Goal: Find specific page/section

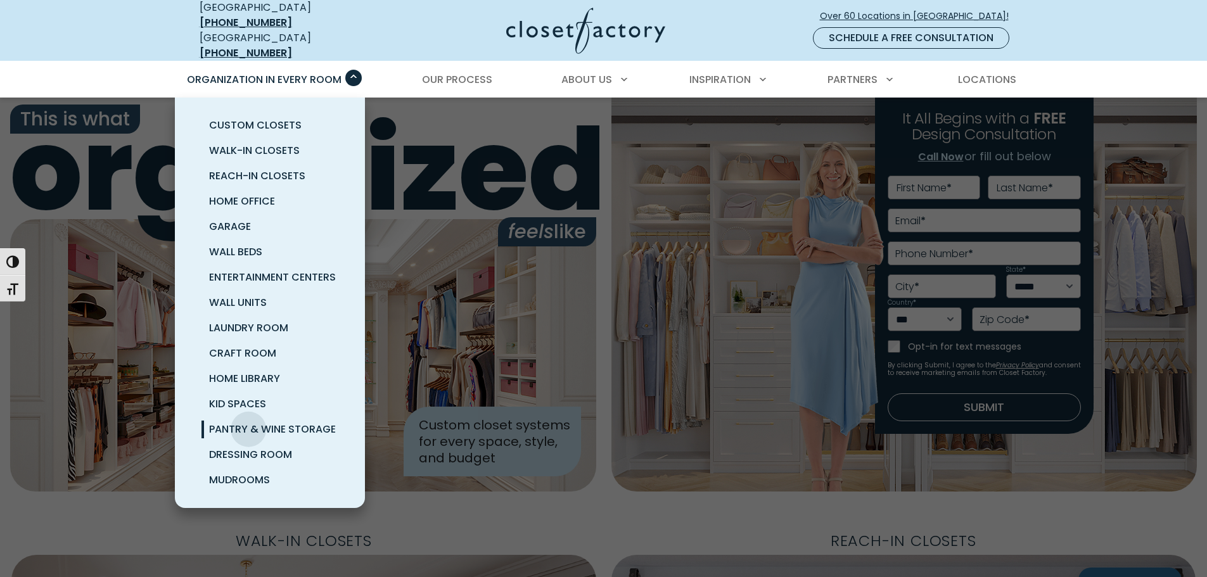
click at [250, 422] on span "Pantry & Wine Storage" at bounding box center [272, 429] width 127 height 15
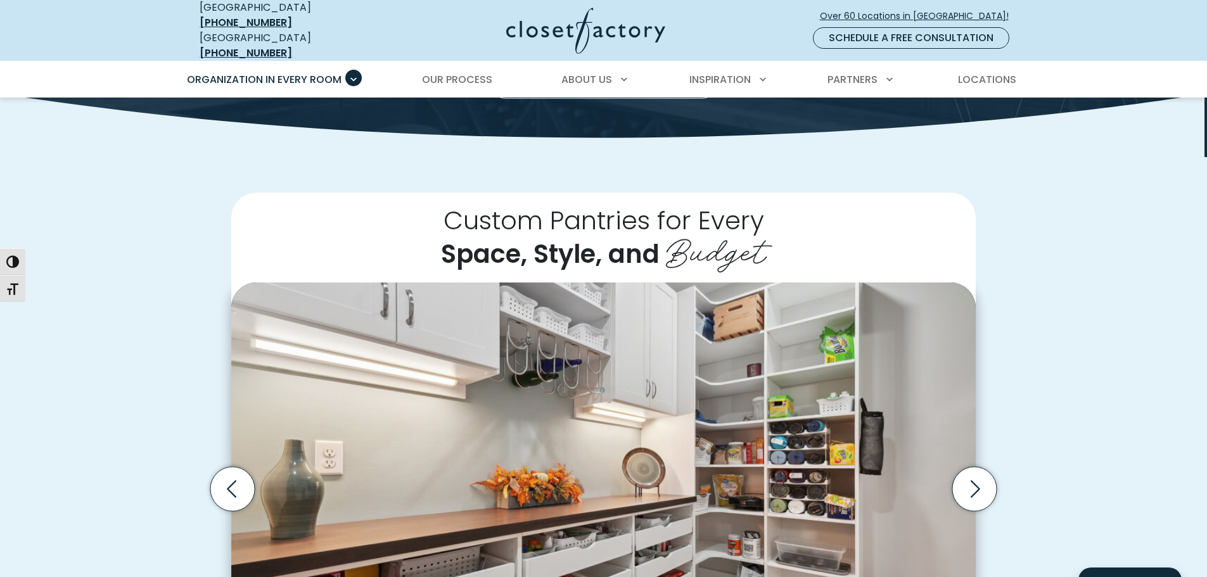
scroll to position [444, 0]
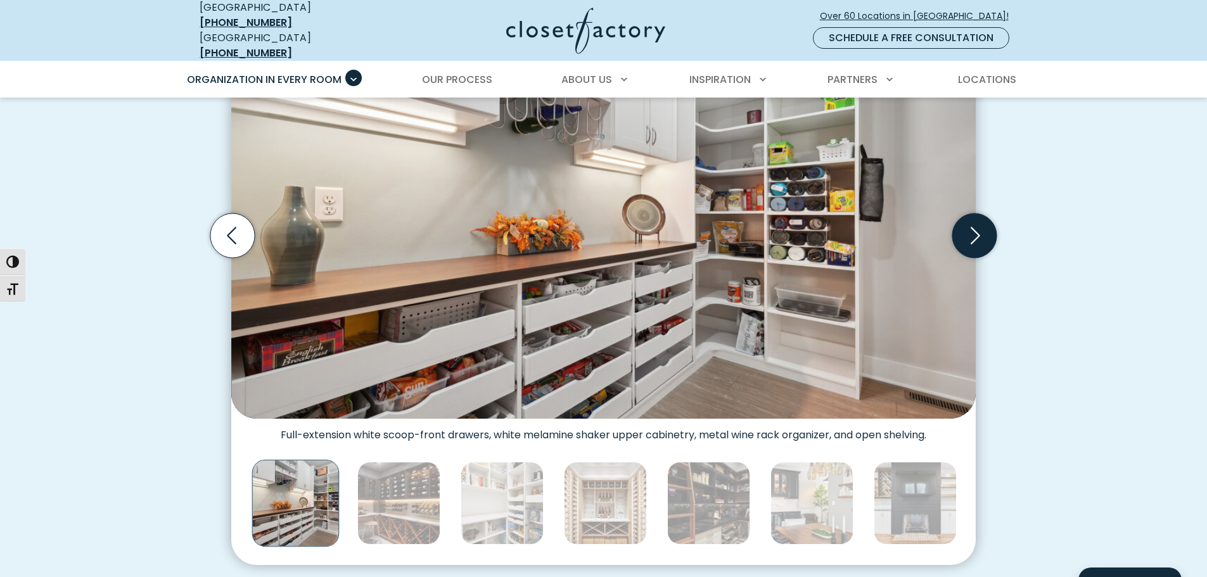
click at [965, 224] on icon "Next slide" at bounding box center [975, 236] width 44 height 44
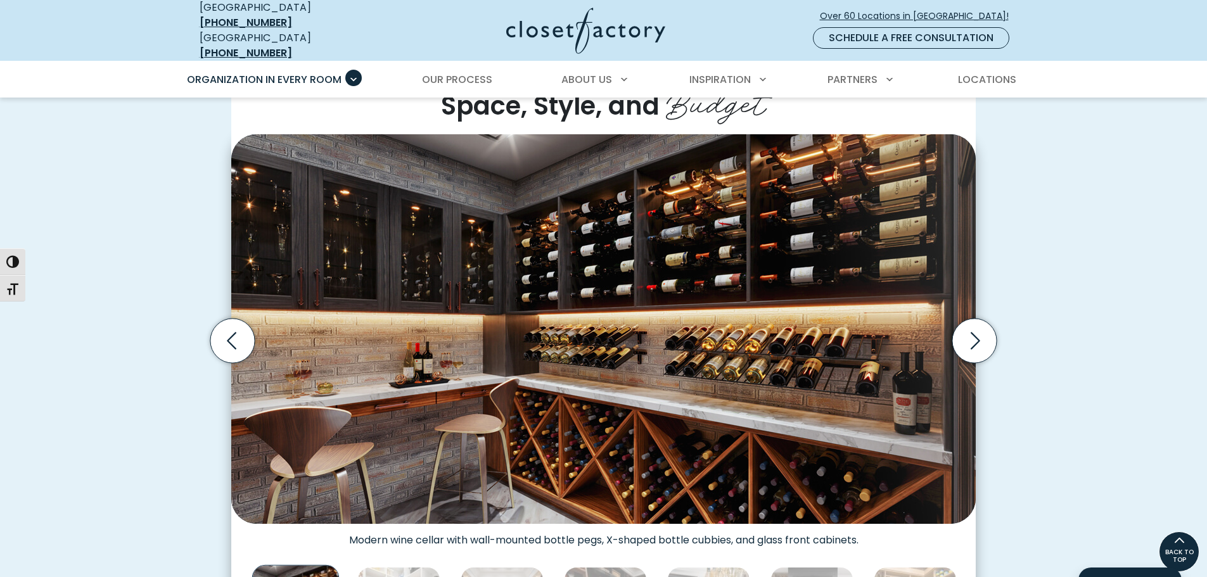
scroll to position [317, 0]
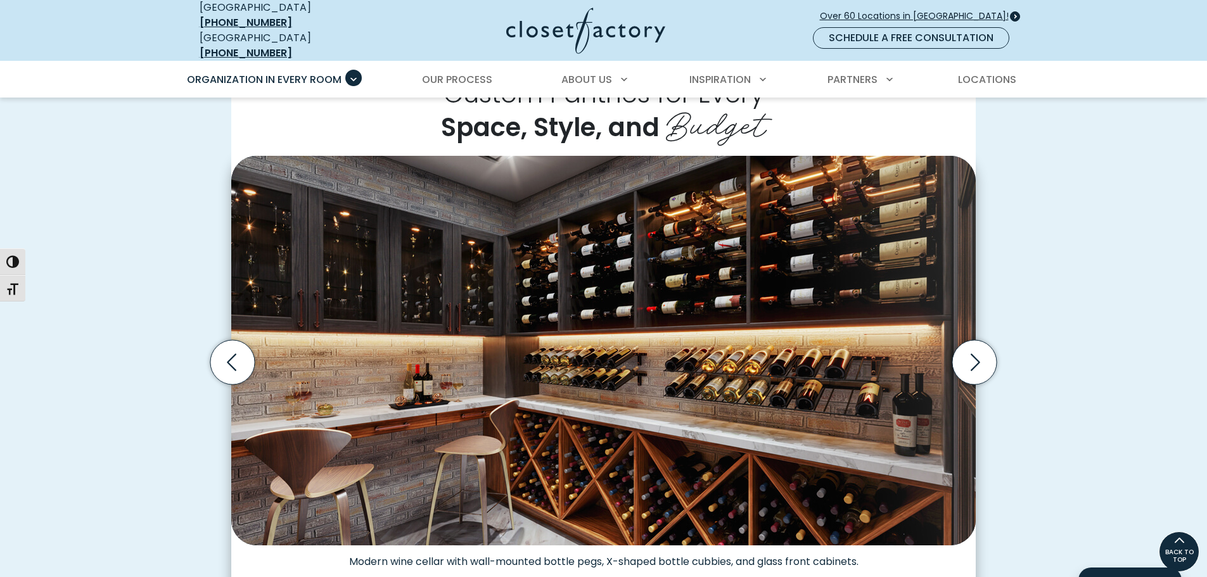
click at [979, 12] on span "Over 60 Locations in [GEOGRAPHIC_DATA]!" at bounding box center [919, 16] width 199 height 13
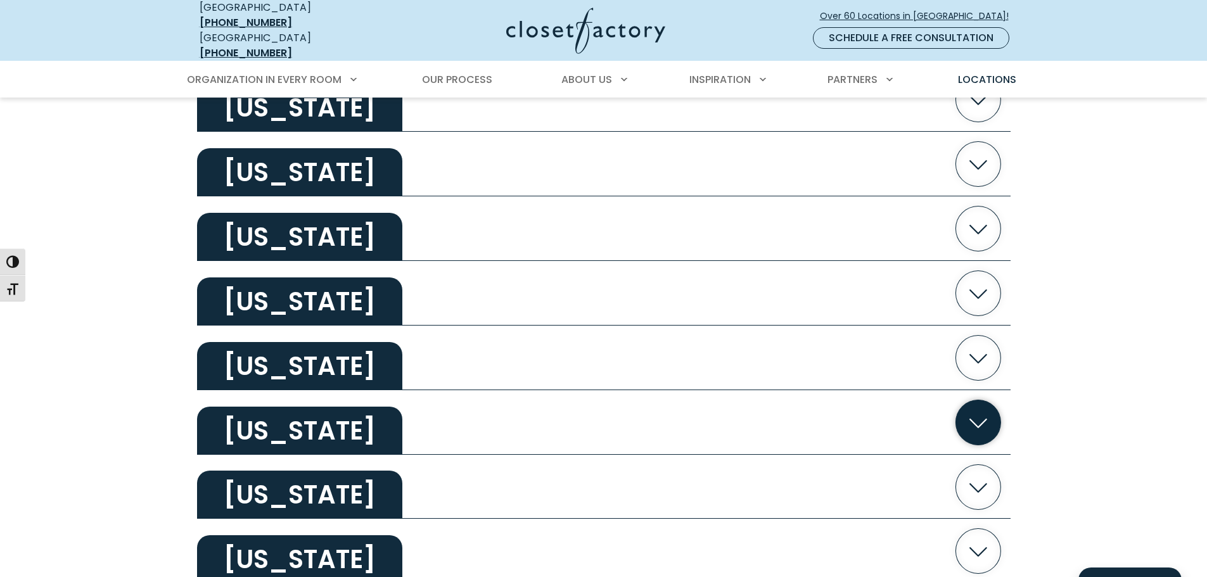
scroll to position [1902, 0]
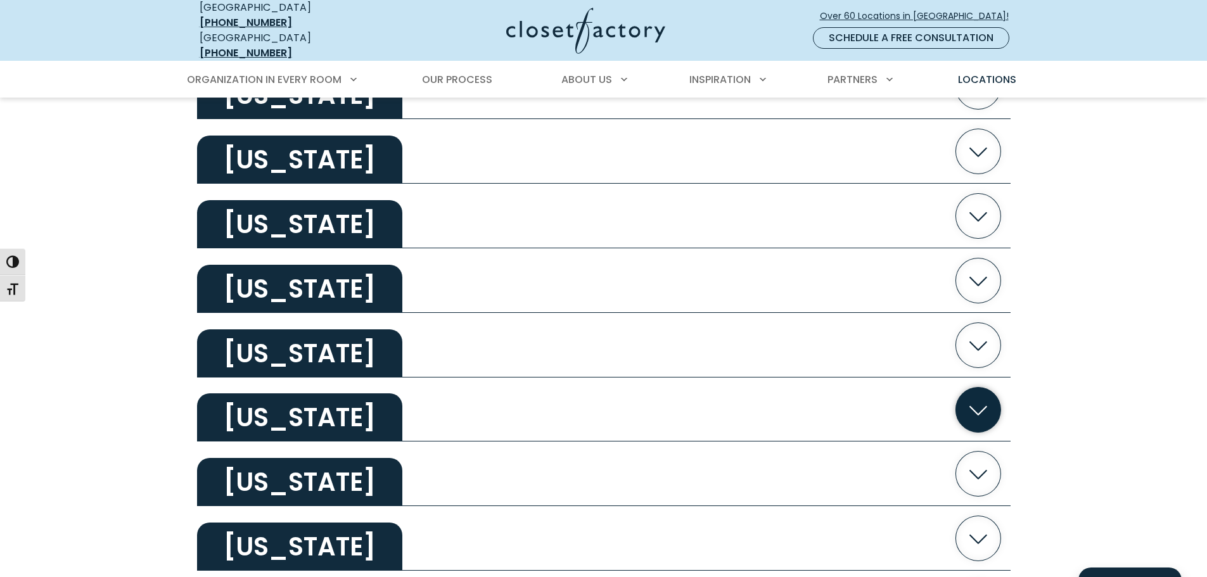
click at [974, 396] on icon "button" at bounding box center [978, 409] width 45 height 45
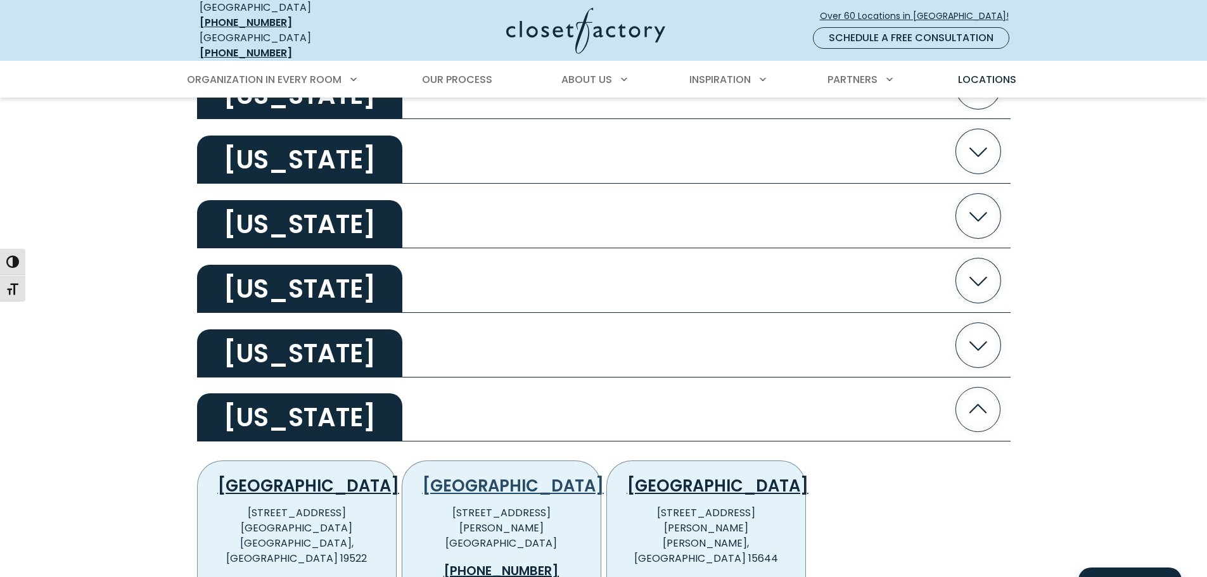
click at [517, 476] on link "Philadelphia" at bounding box center [513, 486] width 181 height 23
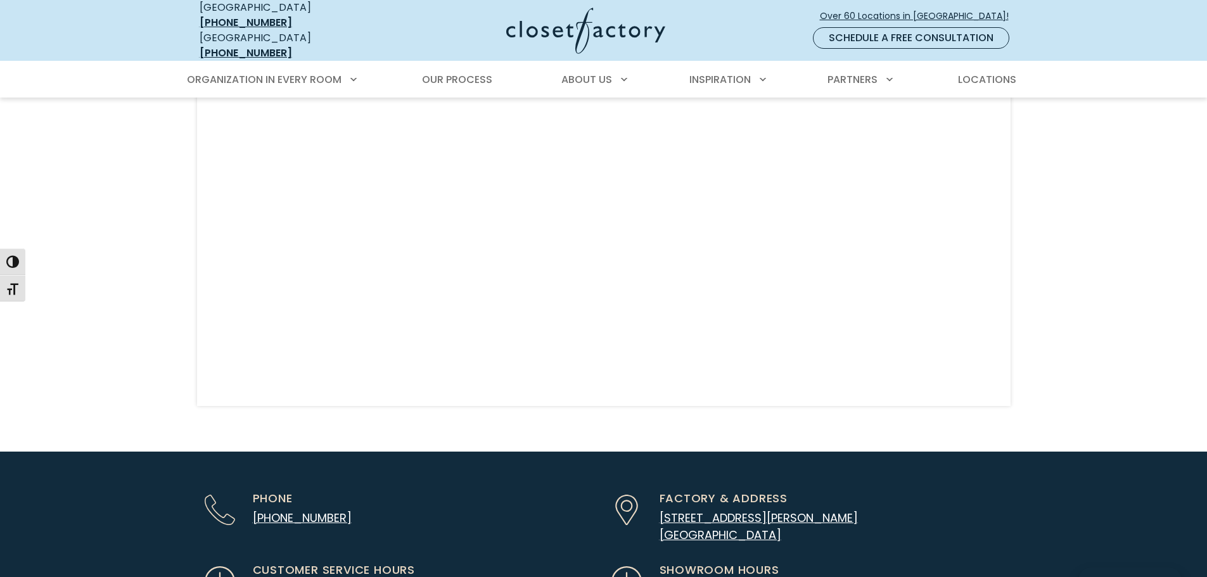
scroll to position [3418, 0]
